Goal: Contribute content

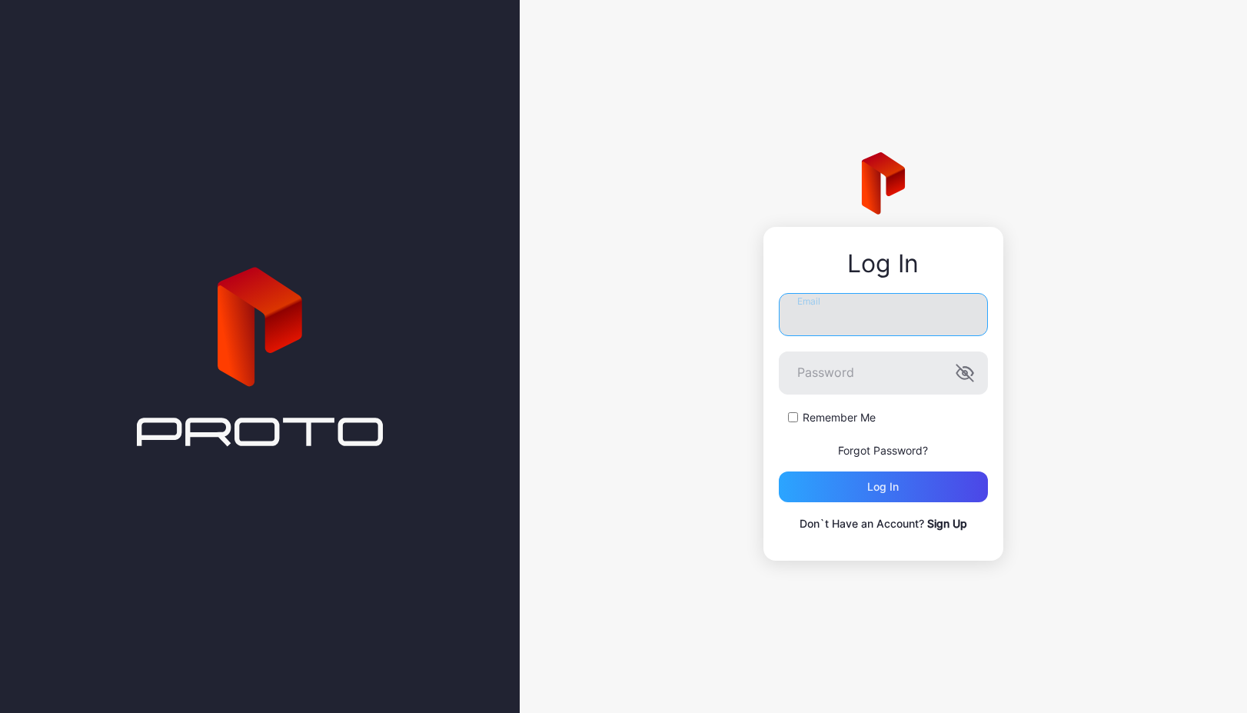
click at [853, 330] on input "Email" at bounding box center [883, 314] width 209 height 43
type input "**********"
click at [779, 471] on button "Log in" at bounding box center [883, 486] width 209 height 31
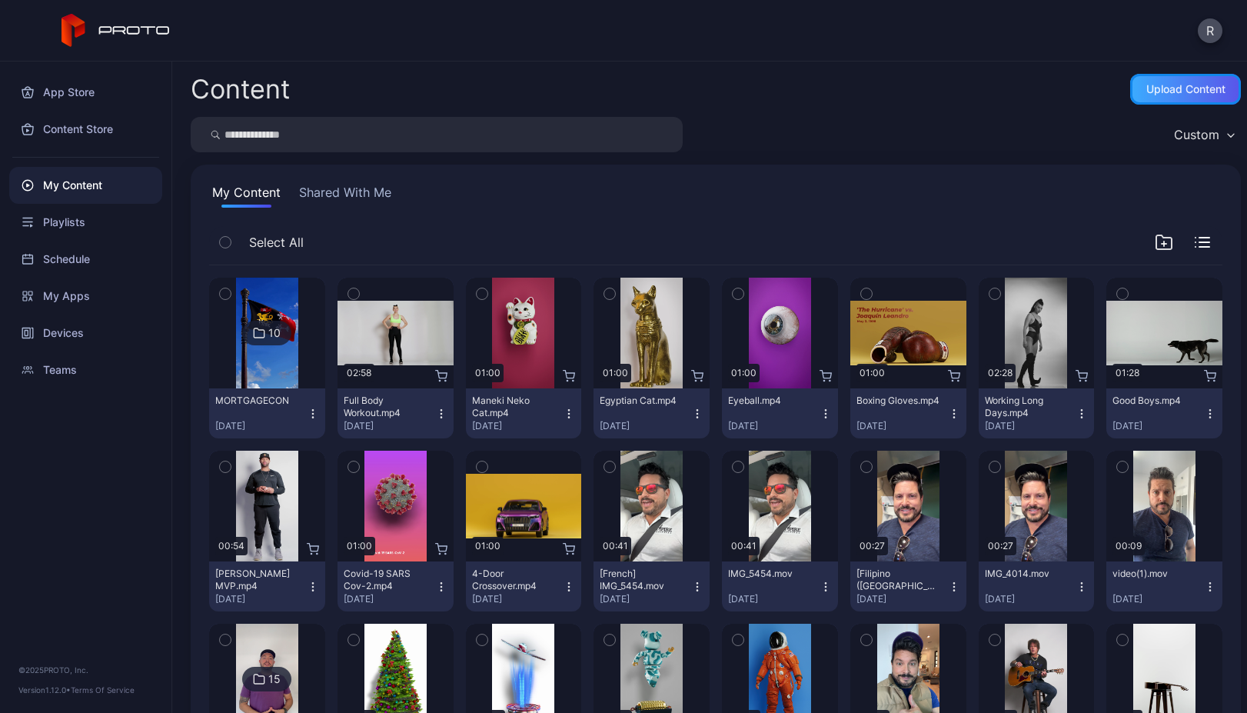
click at [1149, 88] on div "Upload Content" at bounding box center [1185, 89] width 79 height 12
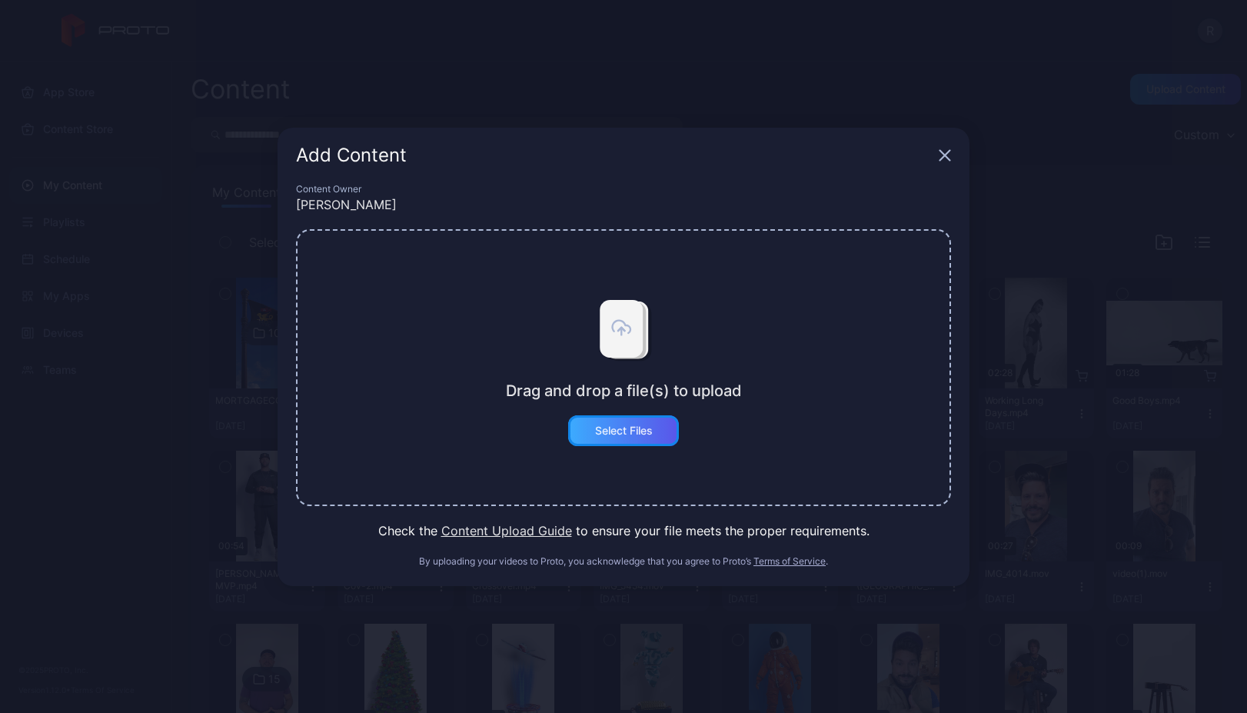
click at [630, 432] on div "Select Files" at bounding box center [624, 430] width 58 height 12
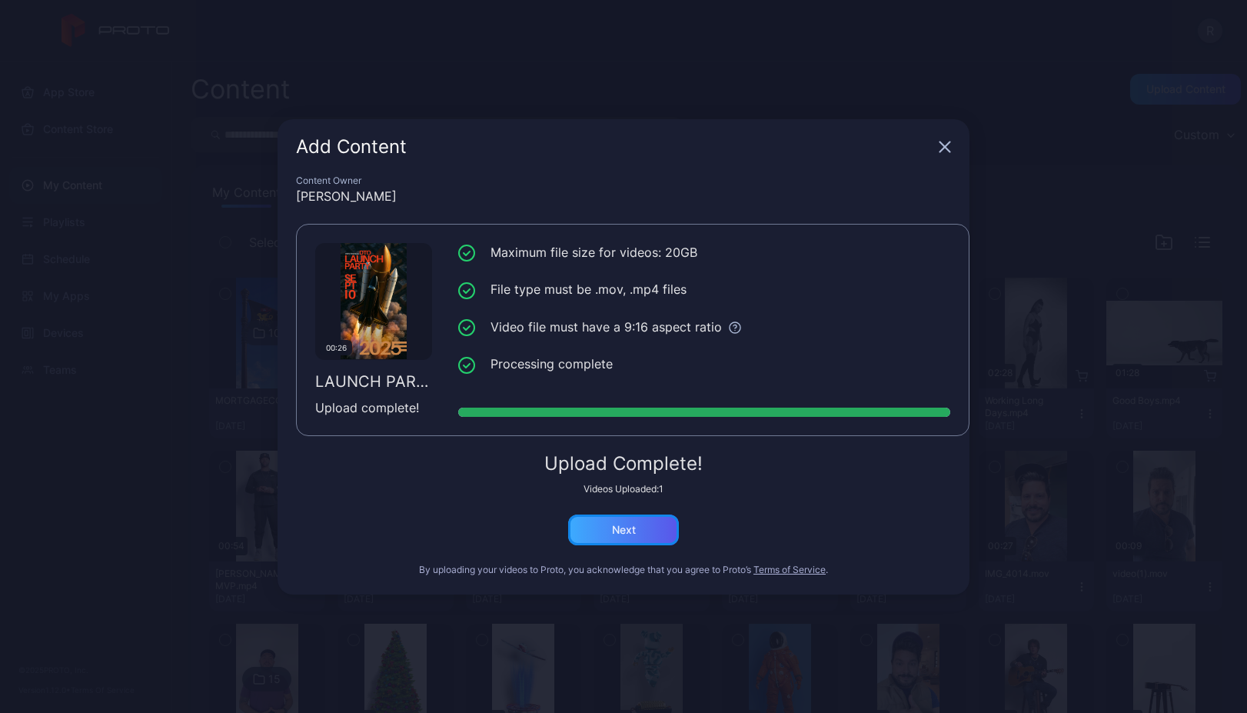
click at [599, 521] on div "Next" at bounding box center [623, 529] width 111 height 31
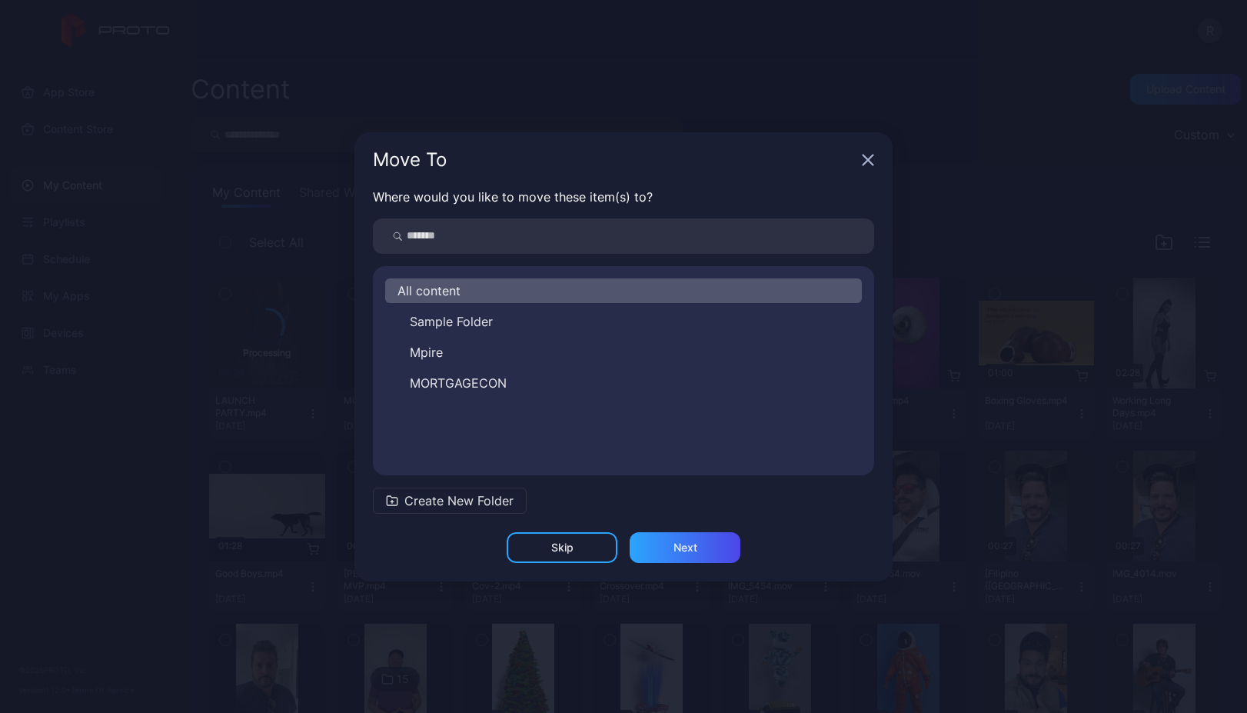
click at [460, 499] on span "Create New Folder" at bounding box center [458, 500] width 109 height 18
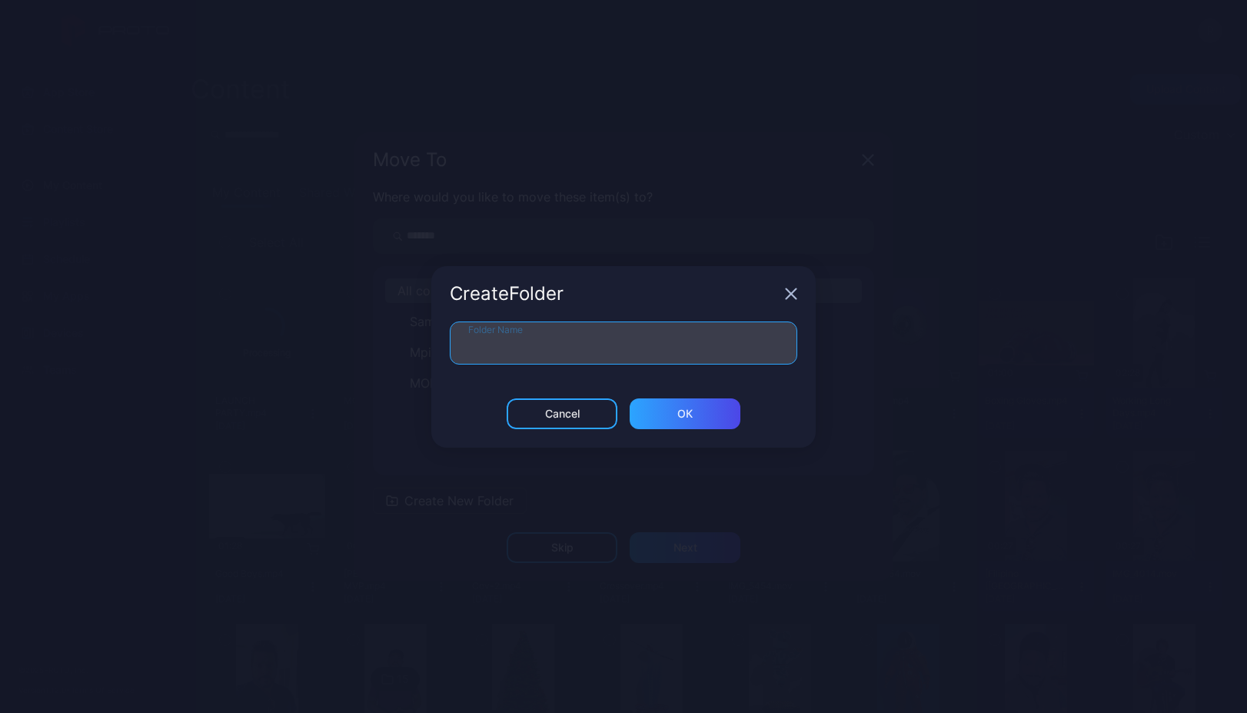
click at [519, 341] on input "Folder Name" at bounding box center [623, 342] width 347 height 43
type input "**********"
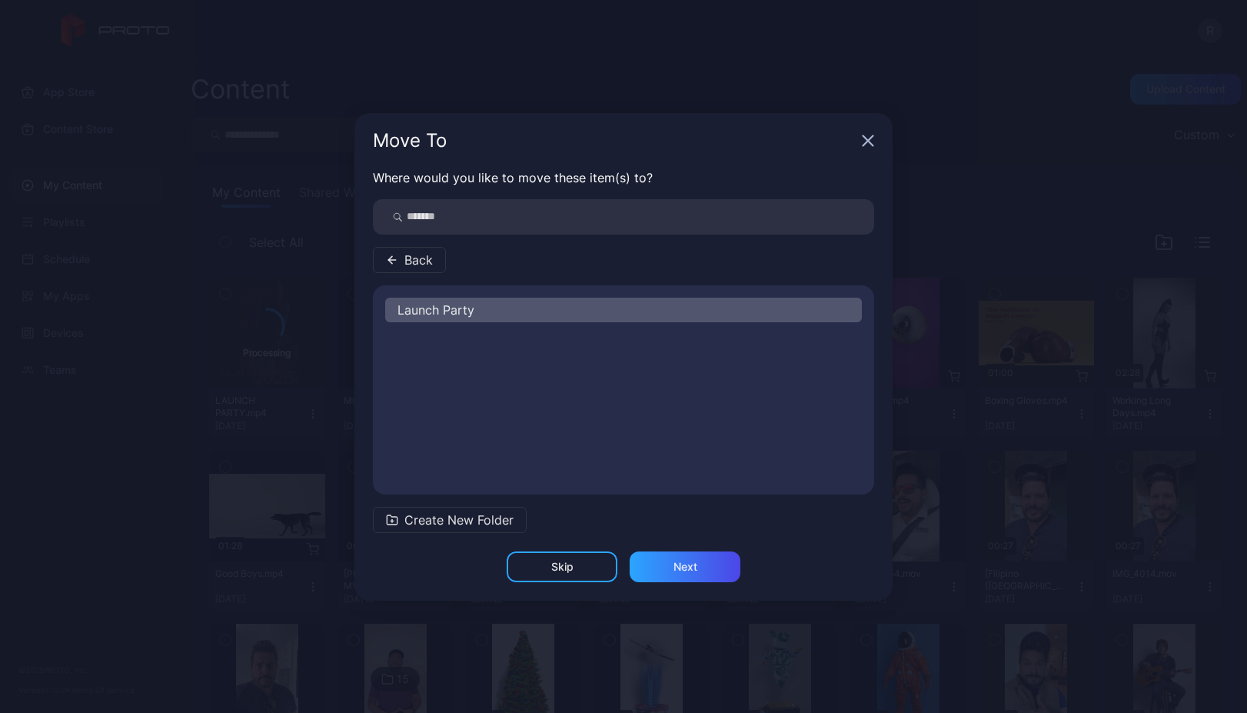
click at [476, 321] on div "Launch Party" at bounding box center [623, 310] width 477 height 25
click at [483, 301] on div "Launch Party" at bounding box center [623, 310] width 477 height 25
click at [683, 552] on div "Next" at bounding box center [685, 566] width 111 height 31
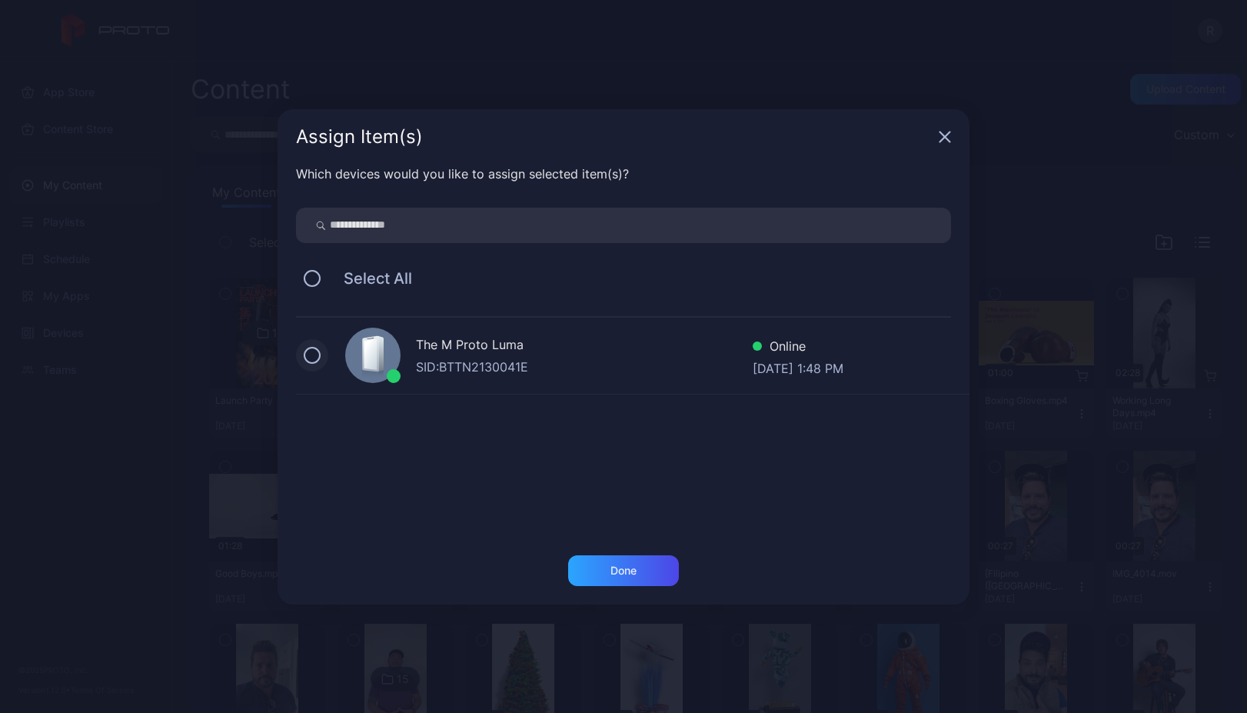
click at [312, 359] on button at bounding box center [312, 355] width 17 height 17
click at [603, 593] on div "Done" at bounding box center [624, 579] width 692 height 49
click at [606, 579] on div "Done" at bounding box center [623, 570] width 111 height 31
